Goal: Task Accomplishment & Management: Use online tool/utility

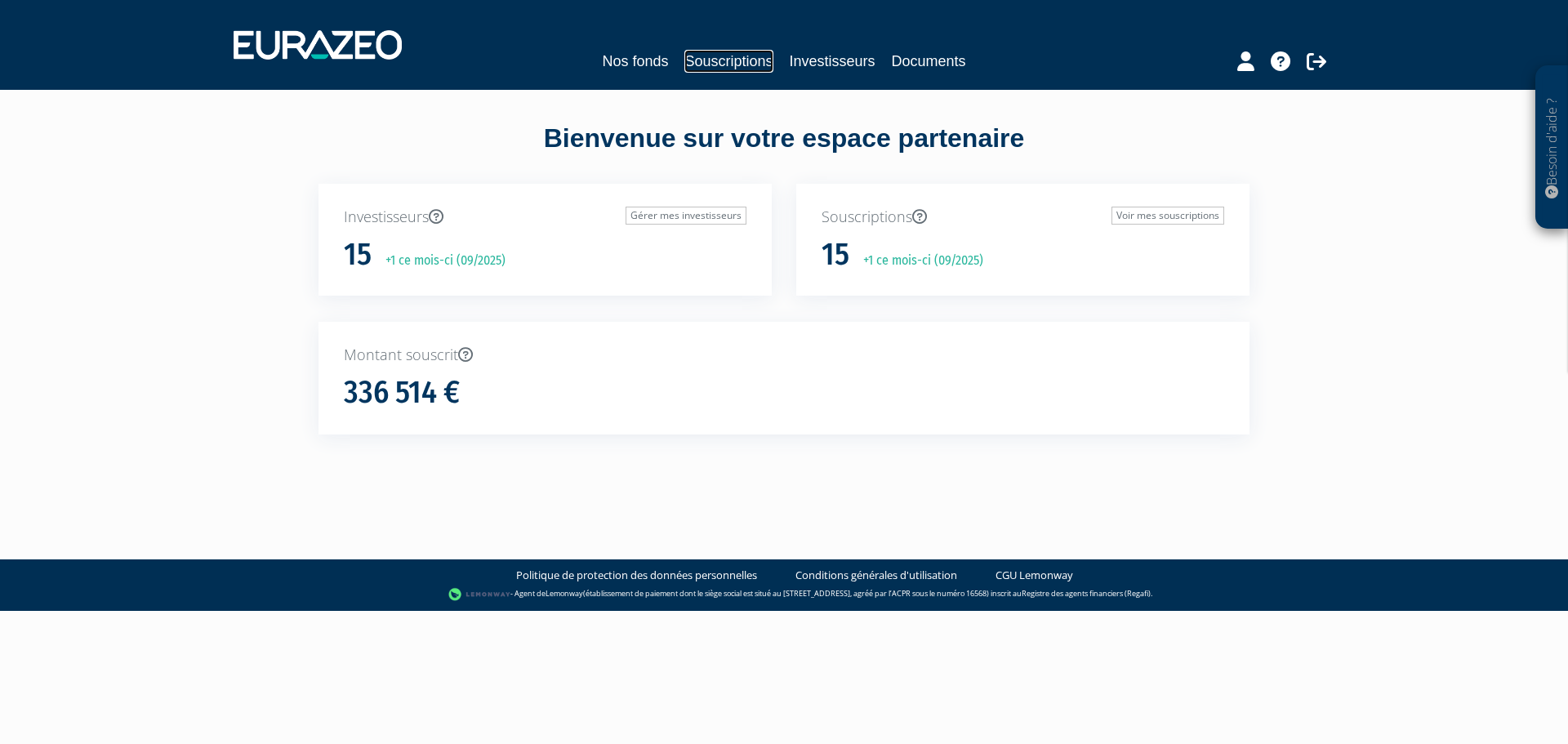
click at [717, 50] on link "Souscriptions" at bounding box center [729, 61] width 89 height 23
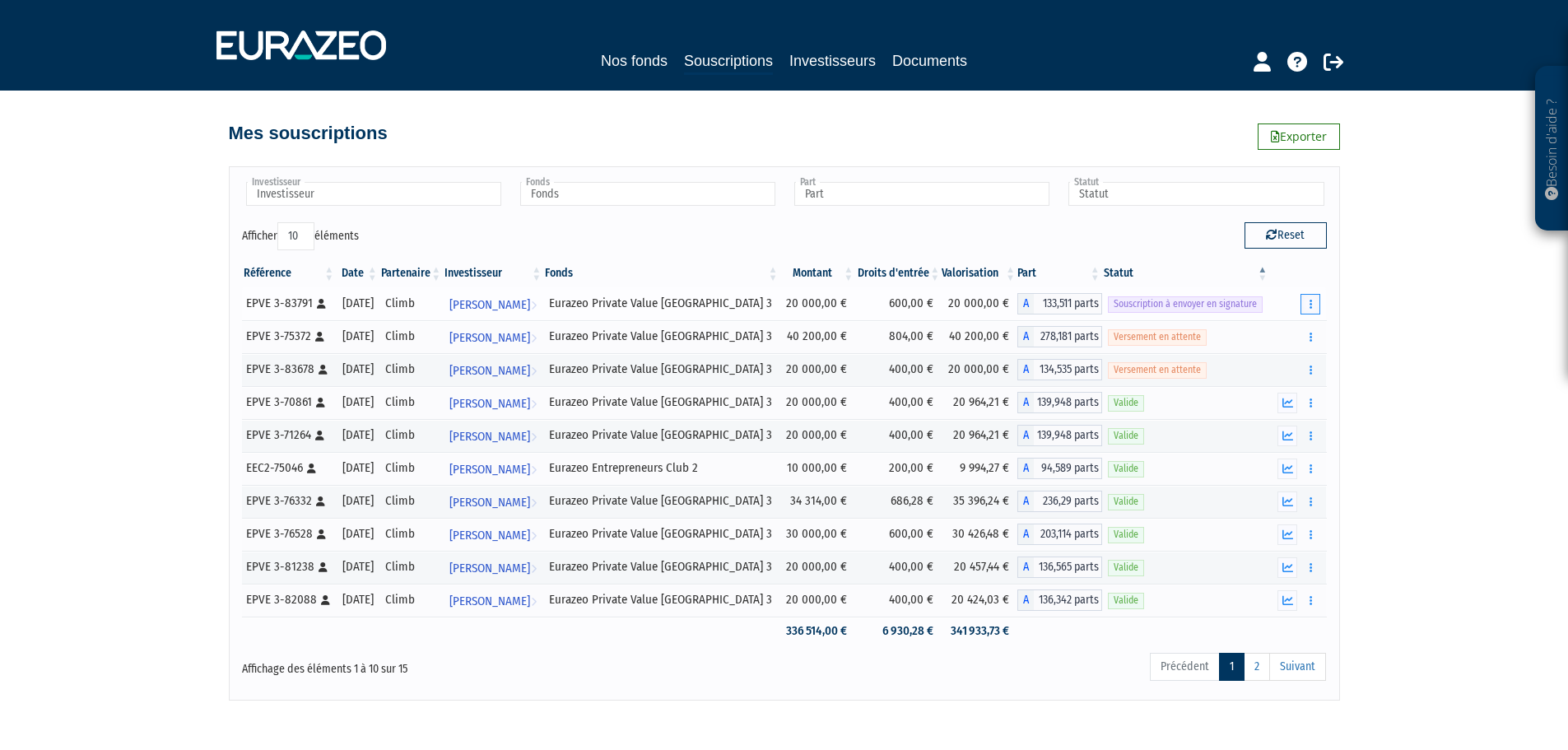
click at [1318, 301] on button "button" at bounding box center [1309, 304] width 20 height 20
click at [1314, 301] on button "button" at bounding box center [1309, 304] width 20 height 20
click at [1313, 305] on button "button" at bounding box center [1309, 304] width 20 height 20
click at [1288, 331] on link "Envoyer à signer" at bounding box center [1268, 333] width 94 height 27
